Goal: Check status: Check status

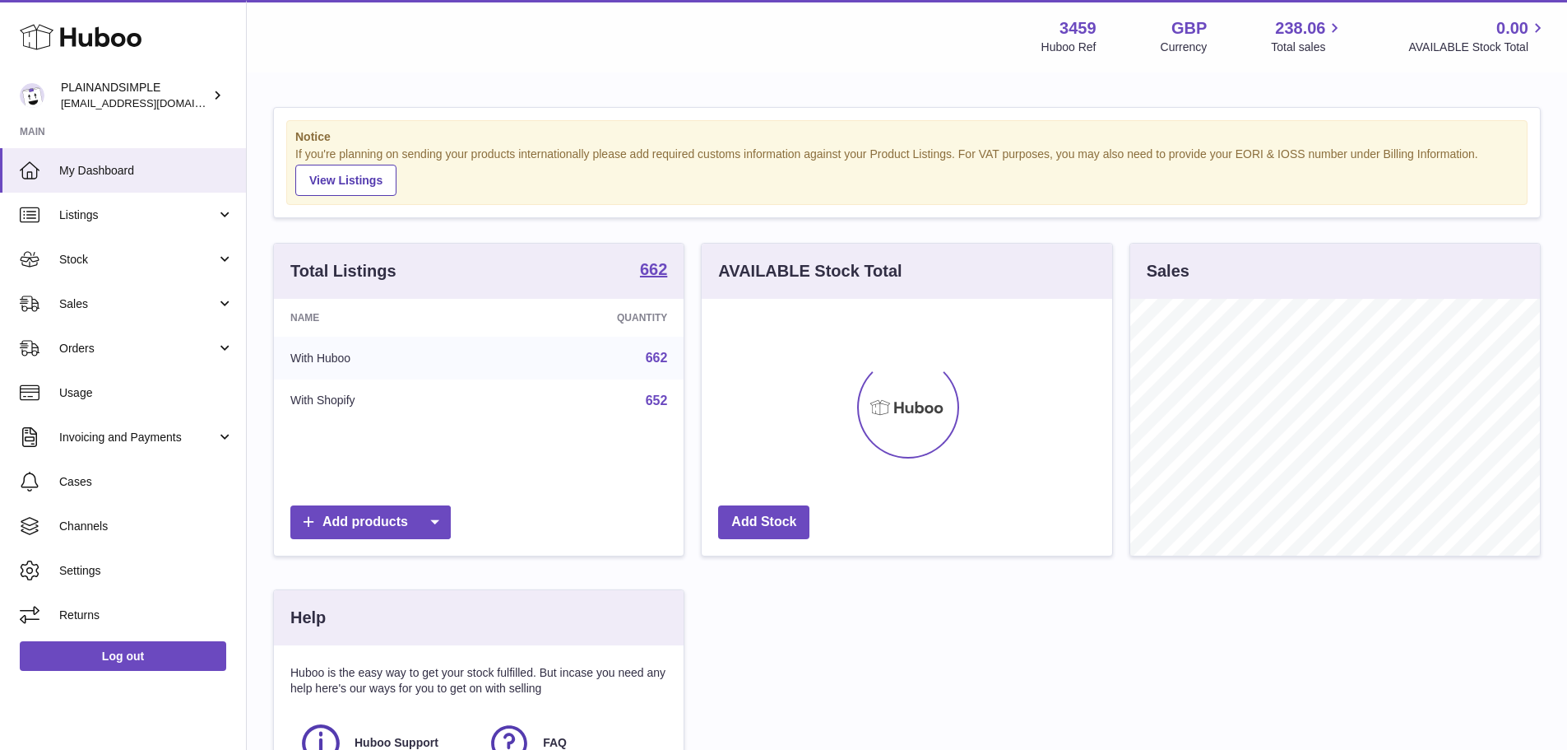
scroll to position [257, 411]
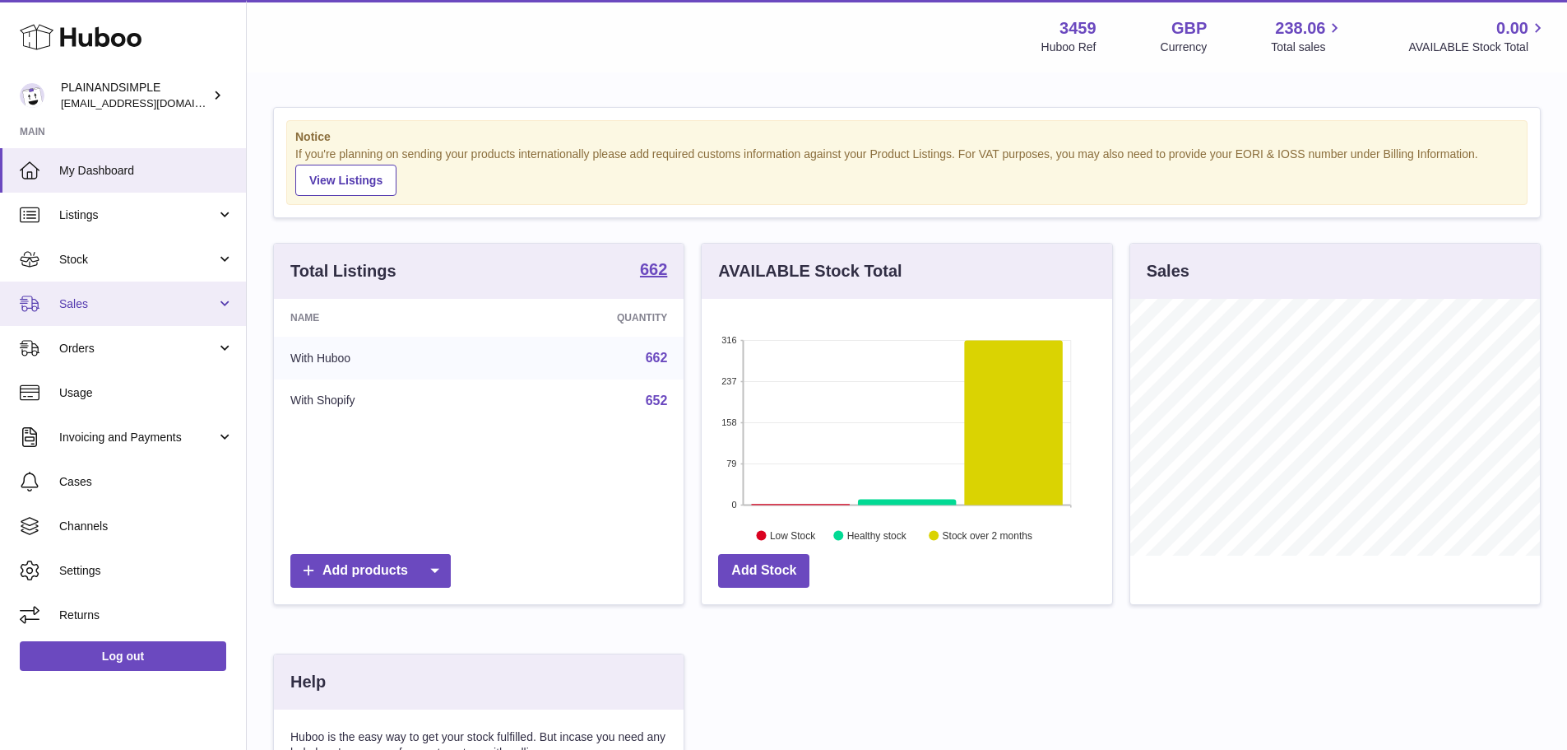
click at [114, 304] on span "Sales" at bounding box center [137, 304] width 157 height 16
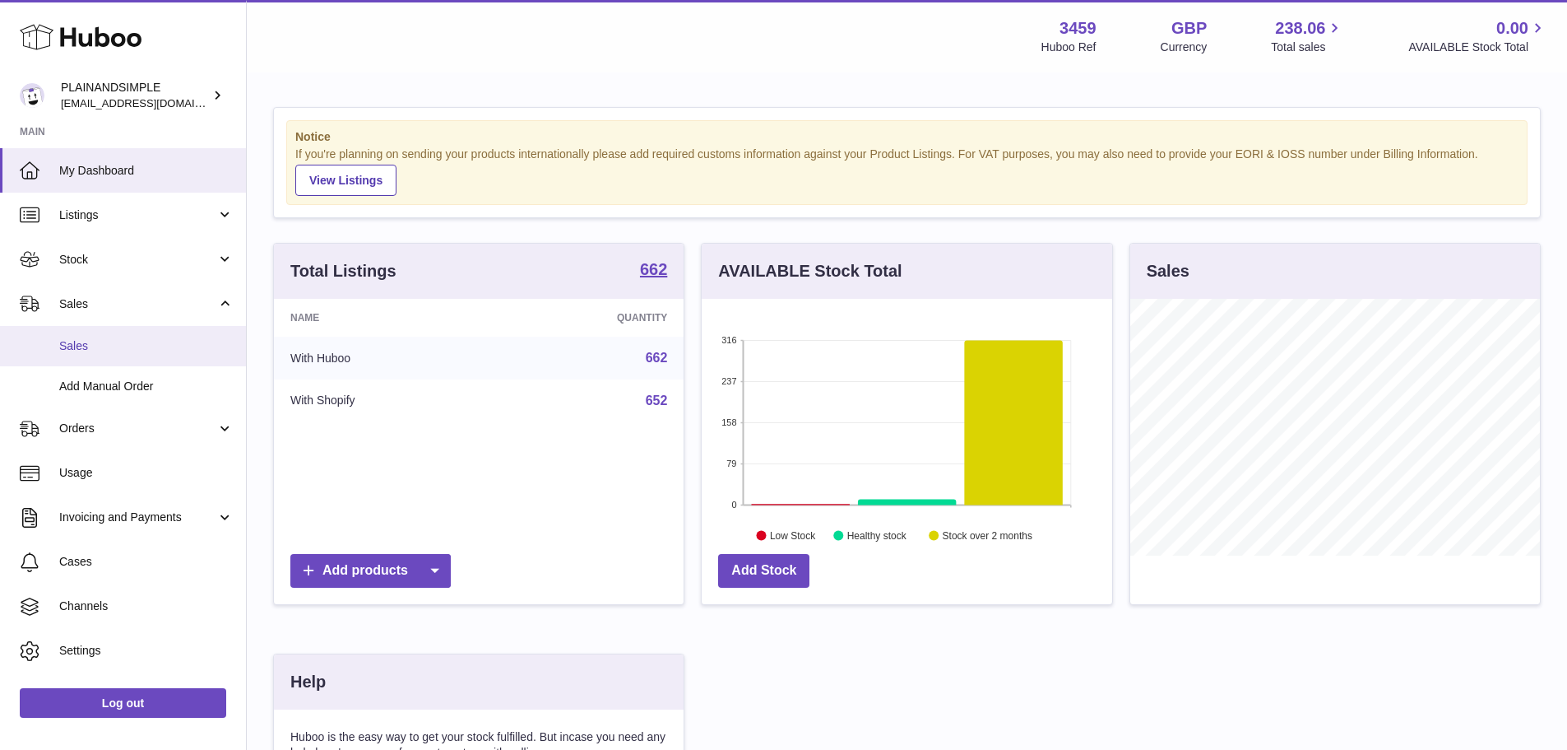
click at [124, 342] on span "Sales" at bounding box center [146, 346] width 174 height 16
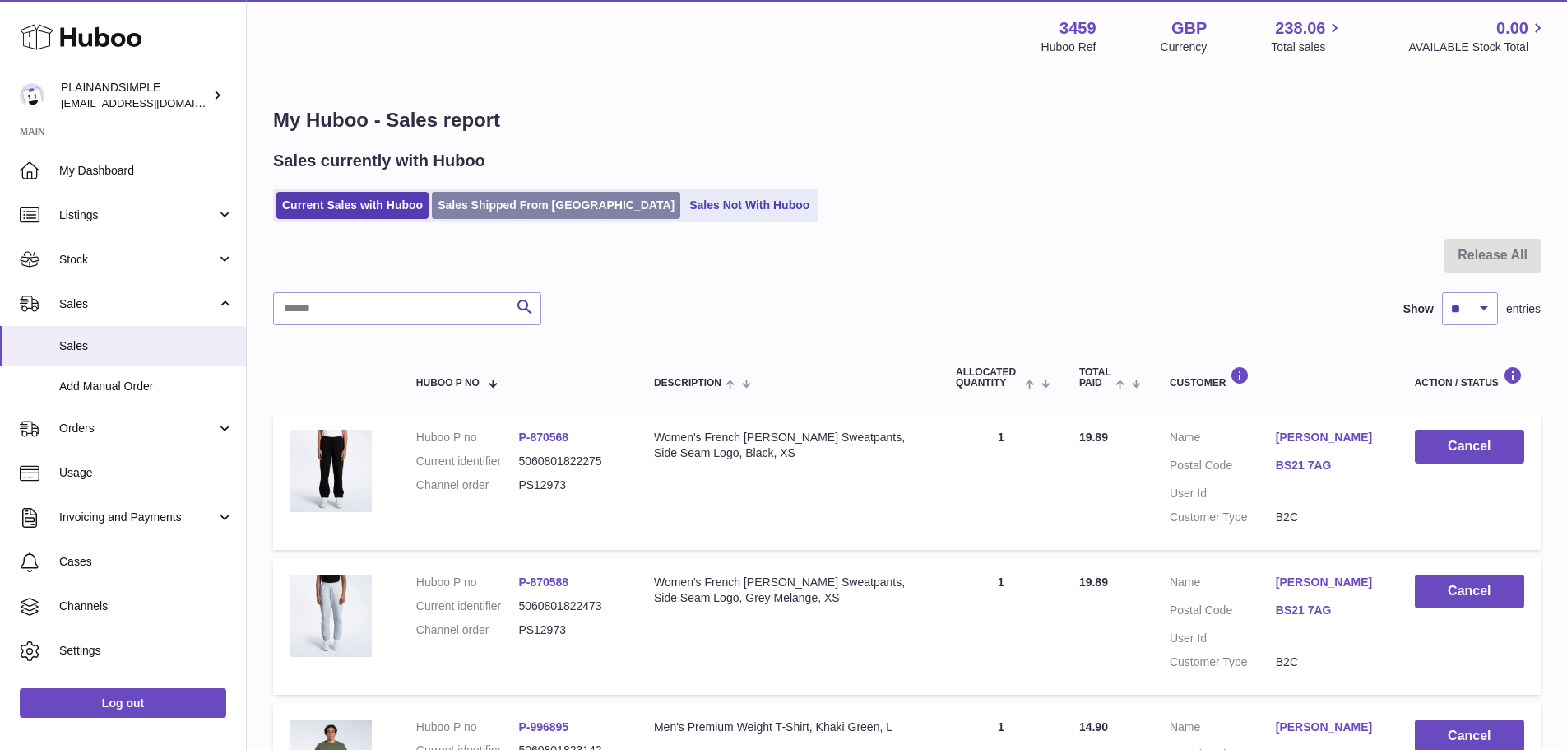
click at [527, 194] on link "Sales Shipped From [GEOGRAPHIC_DATA]" at bounding box center [556, 205] width 248 height 27
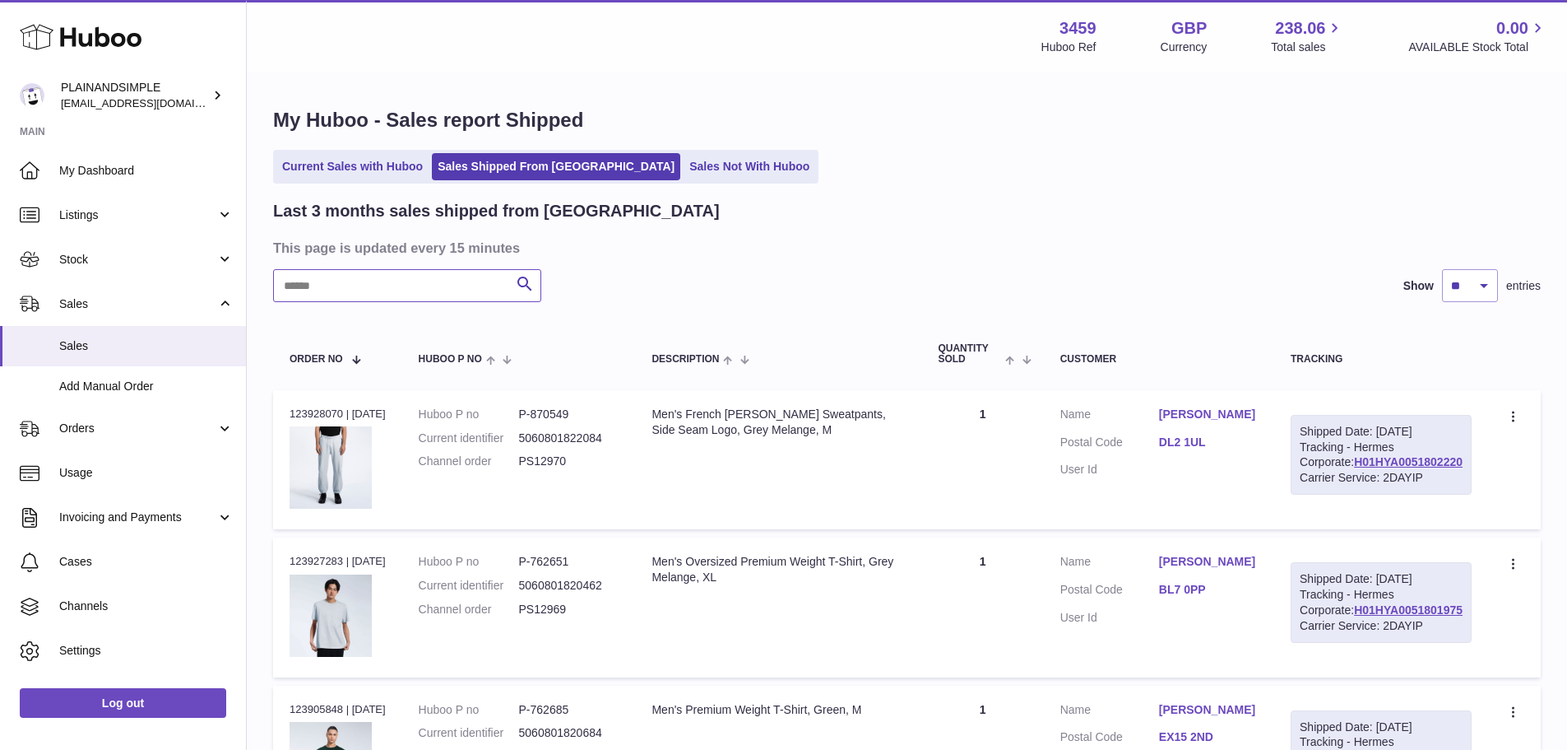
click at [436, 276] on input "text" at bounding box center [407, 285] width 268 height 33
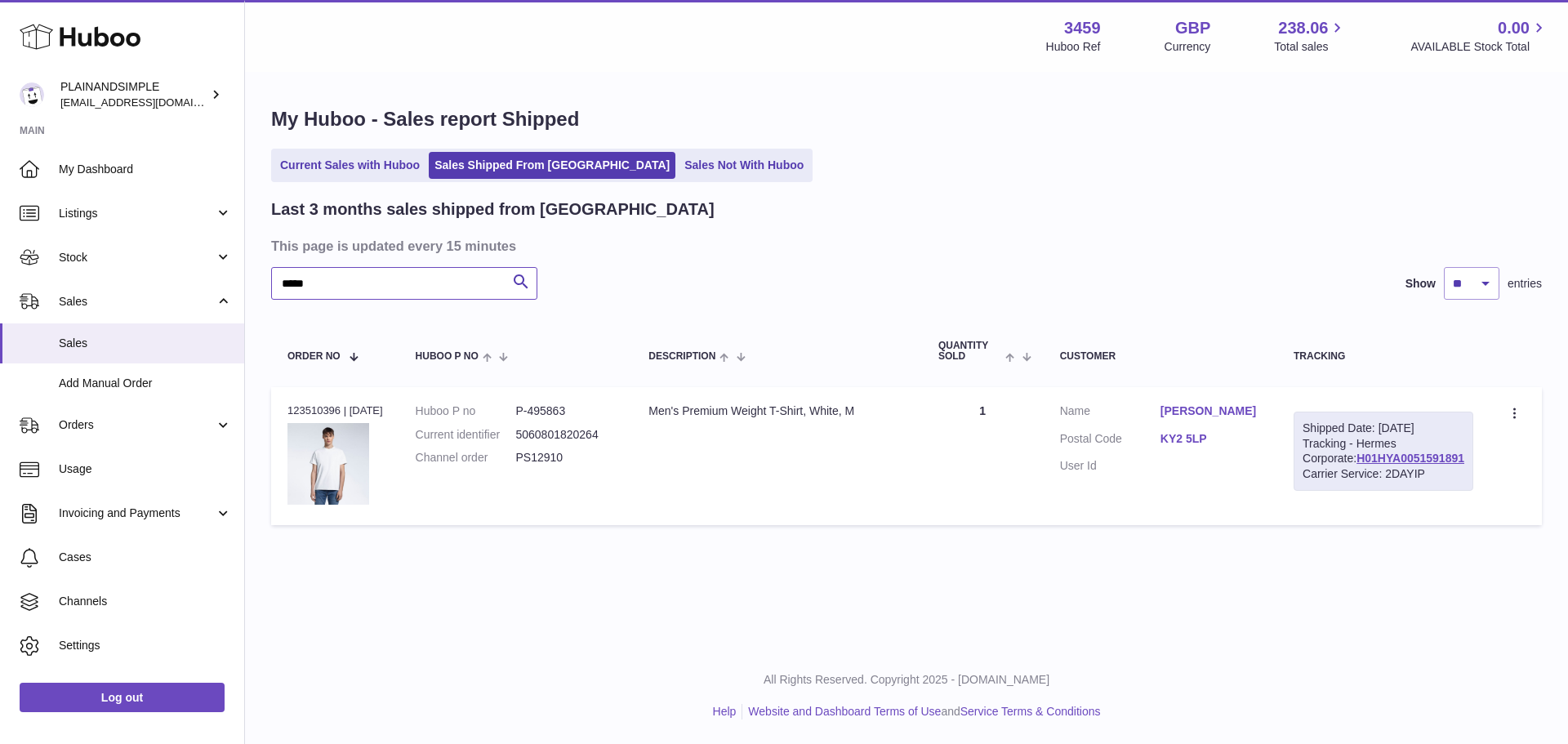
type input "*****"
click at [317, 403] on div "Order no 123510396 | 26th Aug" at bounding box center [335, 410] width 95 height 15
copy div "123510396"
